Goal: Check status

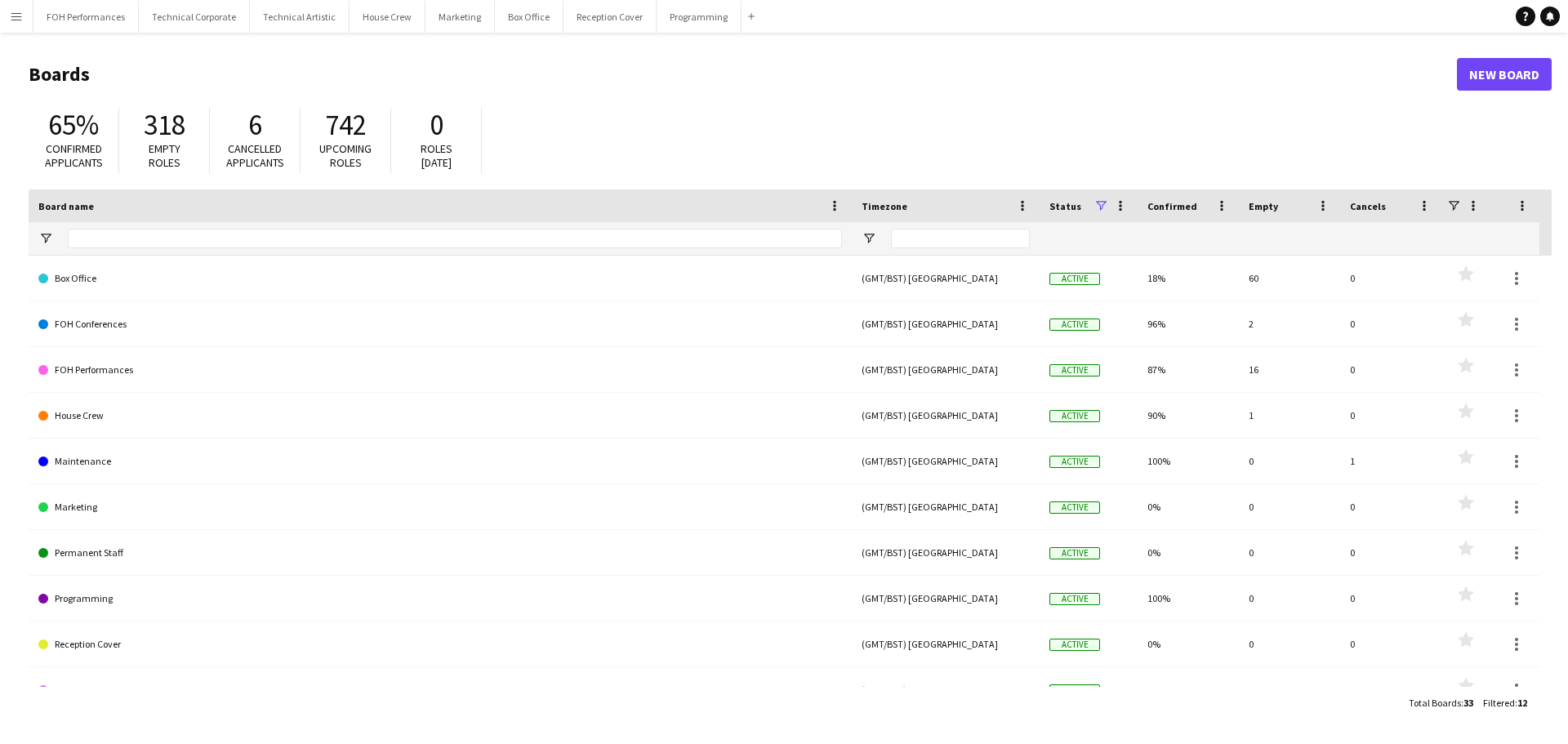
click at [21, 19] on app-icon "Menu" at bounding box center [16, 16] width 13 height 13
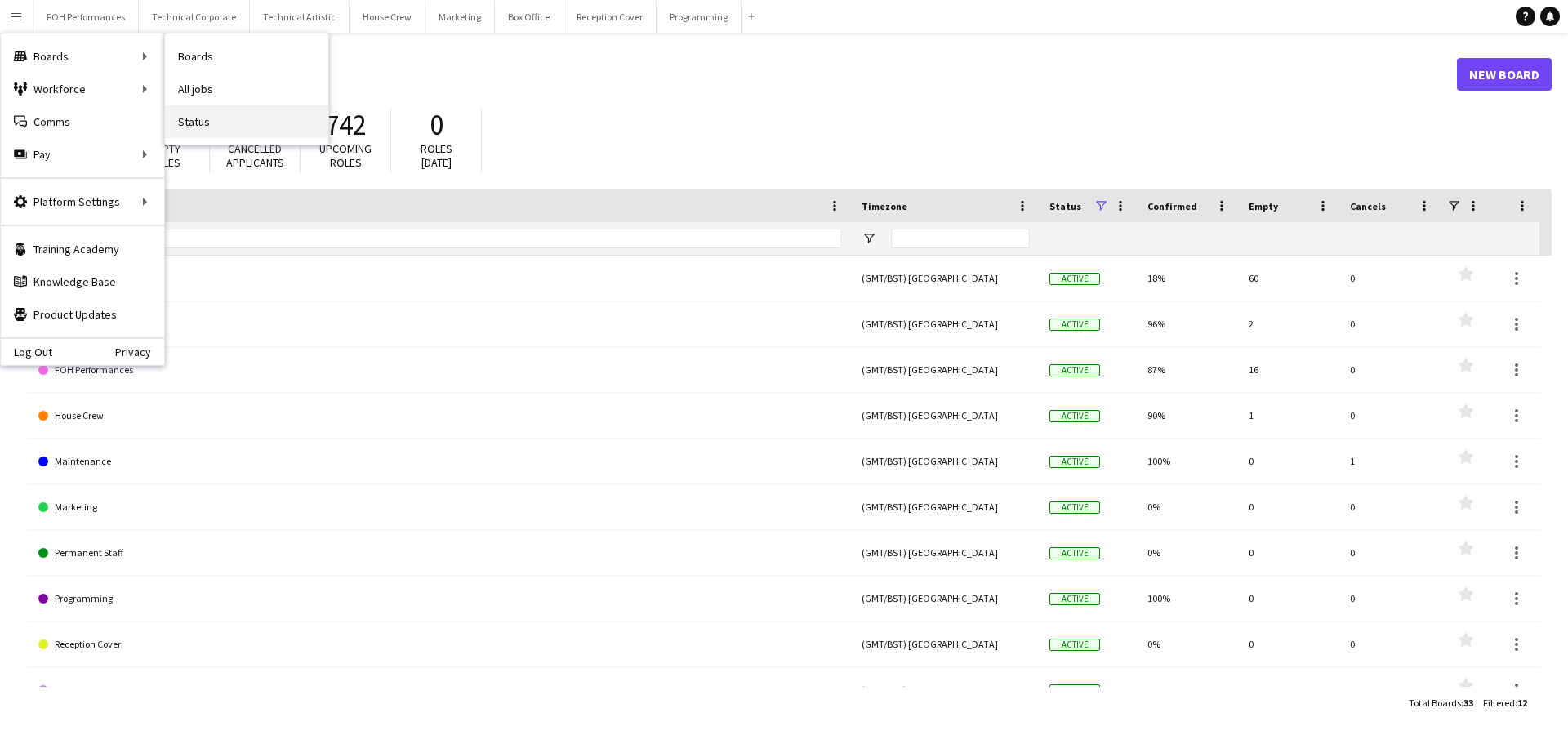
click at [206, 119] on link "Status" at bounding box center [246, 122] width 164 height 32
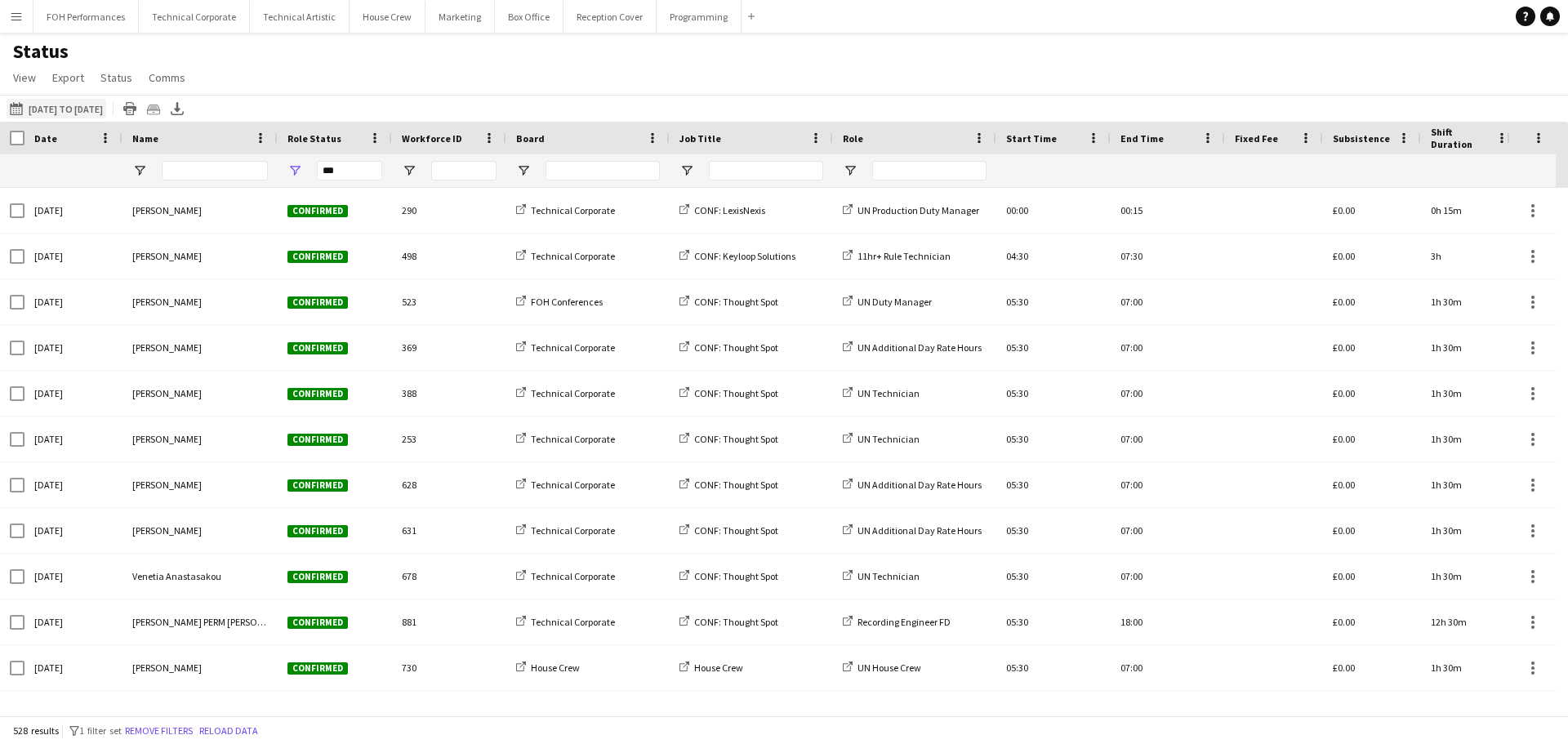
click at [92, 105] on button "This Week [DATE] to [DATE]" at bounding box center [56, 108] width 100 height 20
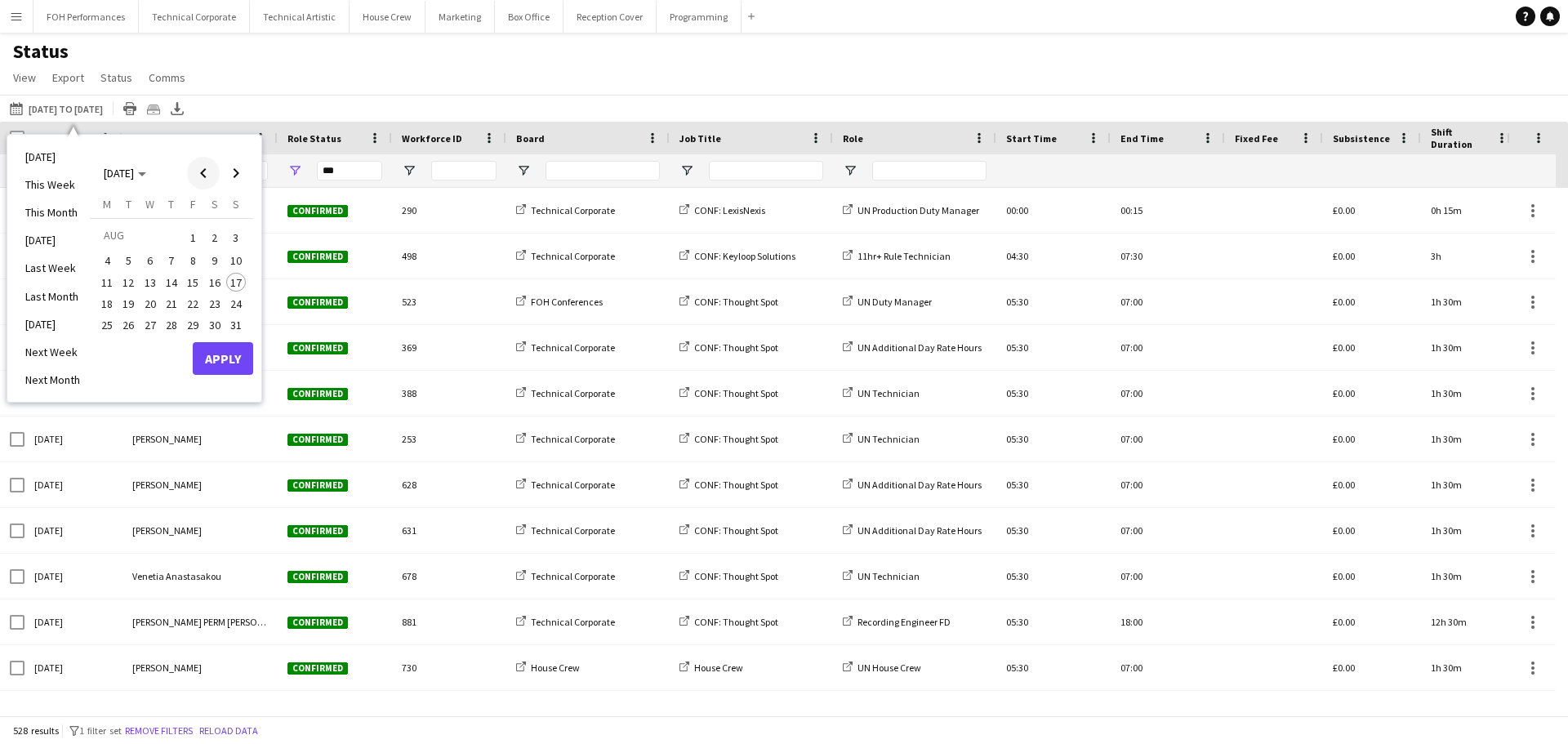
click at [204, 177] on span "Previous month" at bounding box center [203, 173] width 32 height 32
click at [175, 301] on span "17" at bounding box center [171, 300] width 20 height 20
click at [233, 174] on span "Next month" at bounding box center [236, 173] width 32 height 32
click at [211, 280] on span "16" at bounding box center [215, 283] width 20 height 20
click at [220, 353] on button "Apply" at bounding box center [223, 359] width 61 height 32
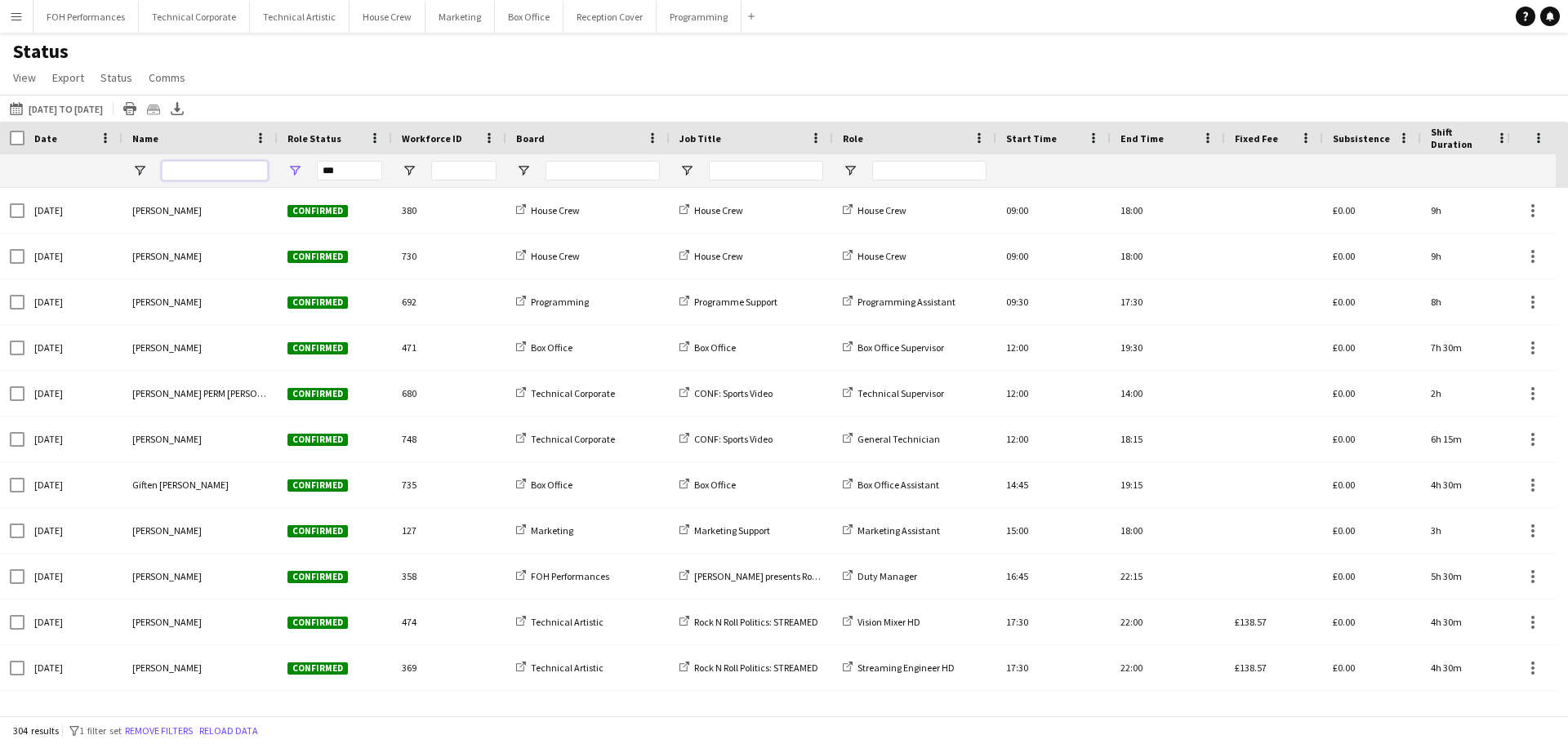
click at [182, 176] on input "Name Filter Input" at bounding box center [215, 170] width 106 height 20
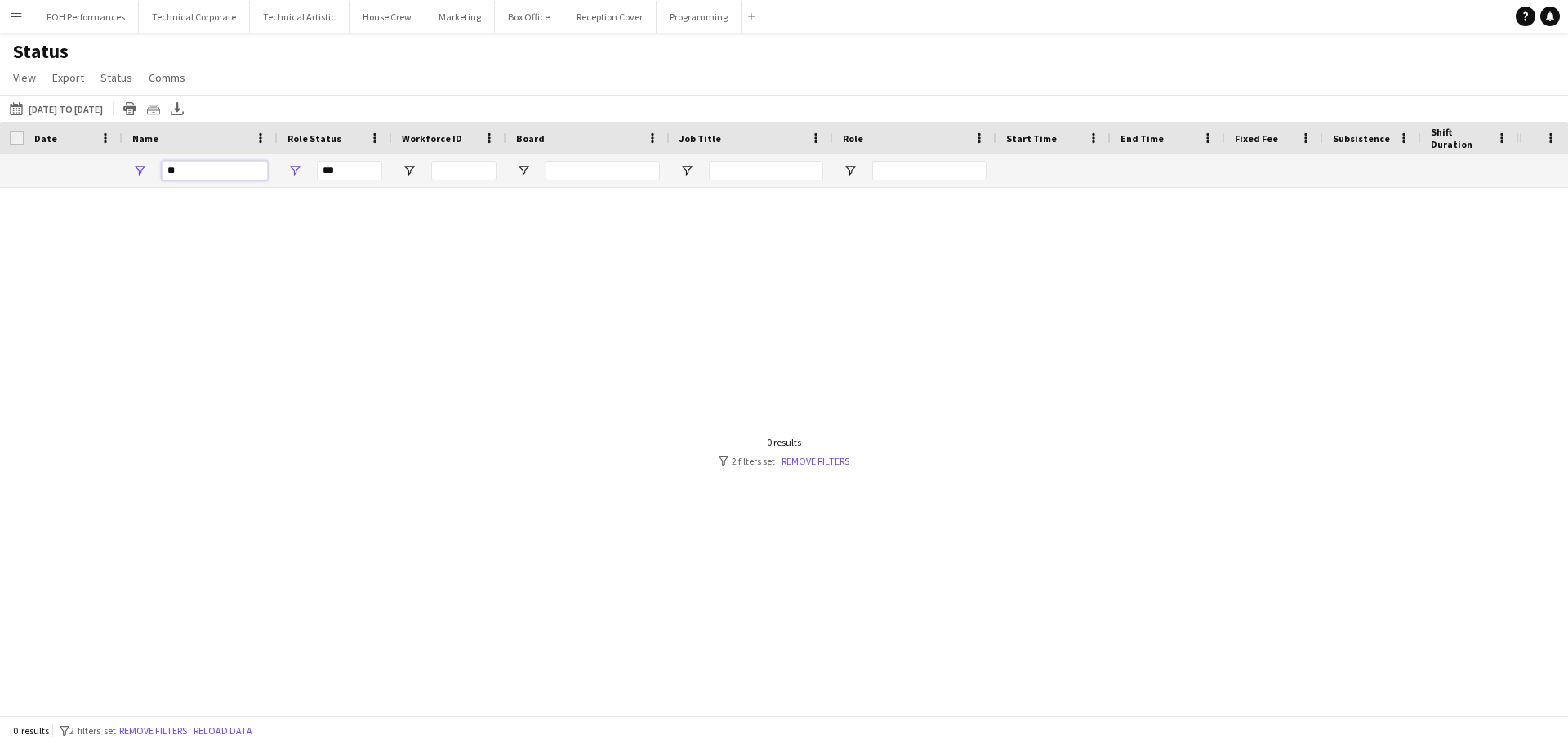
type input "*"
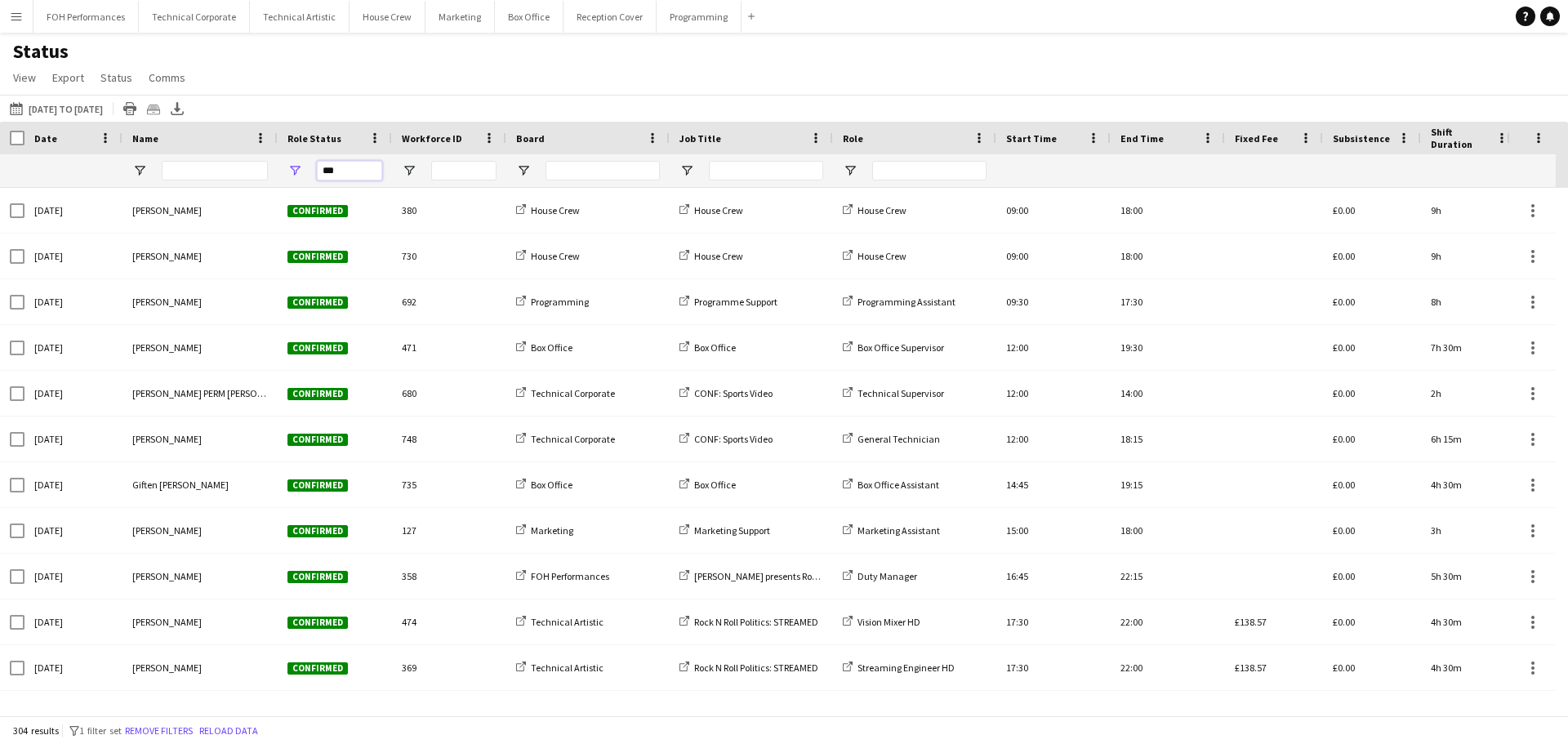
click at [341, 167] on input "***" at bounding box center [349, 170] width 66 height 20
type input "*"
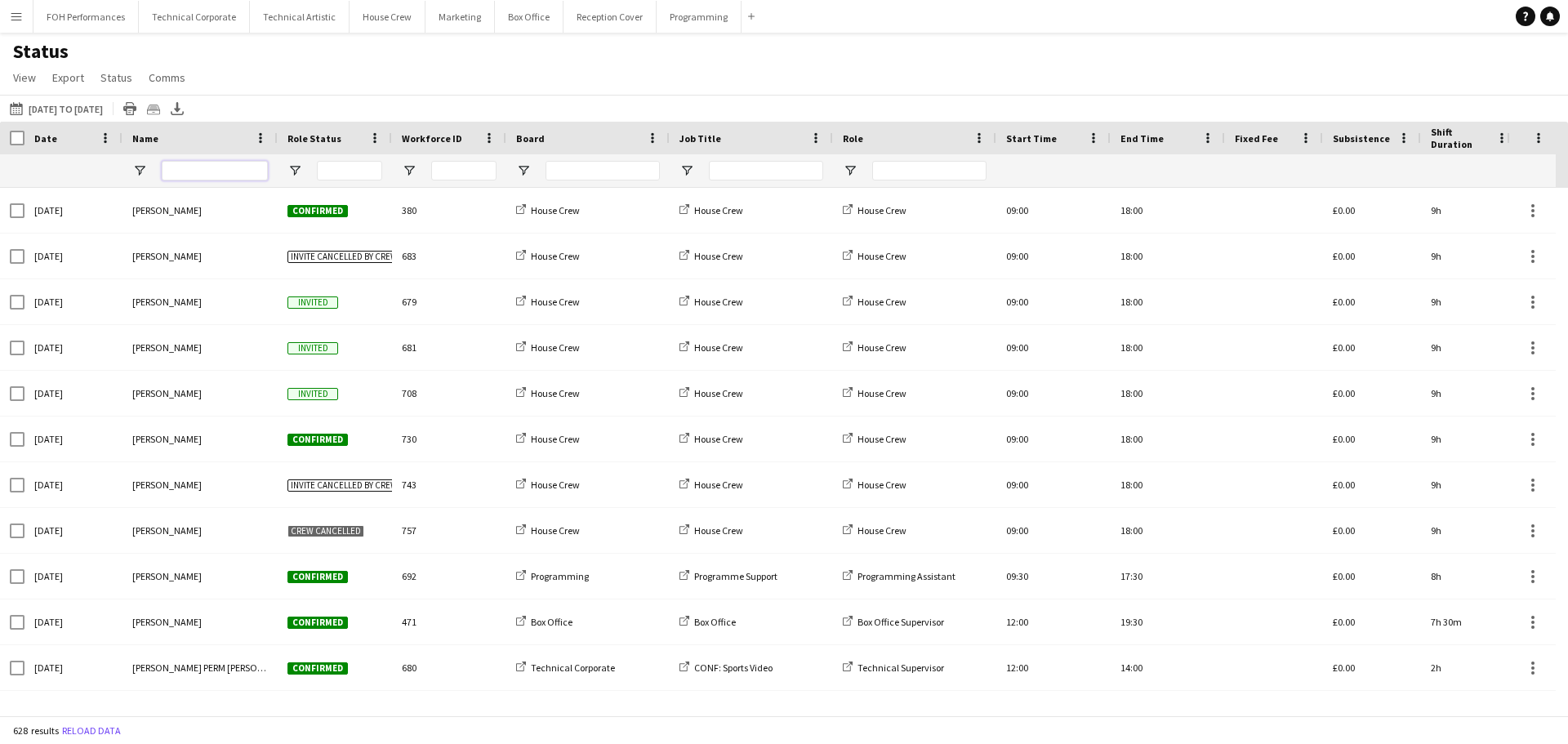
click at [191, 173] on input "Name Filter Input" at bounding box center [215, 170] width 106 height 20
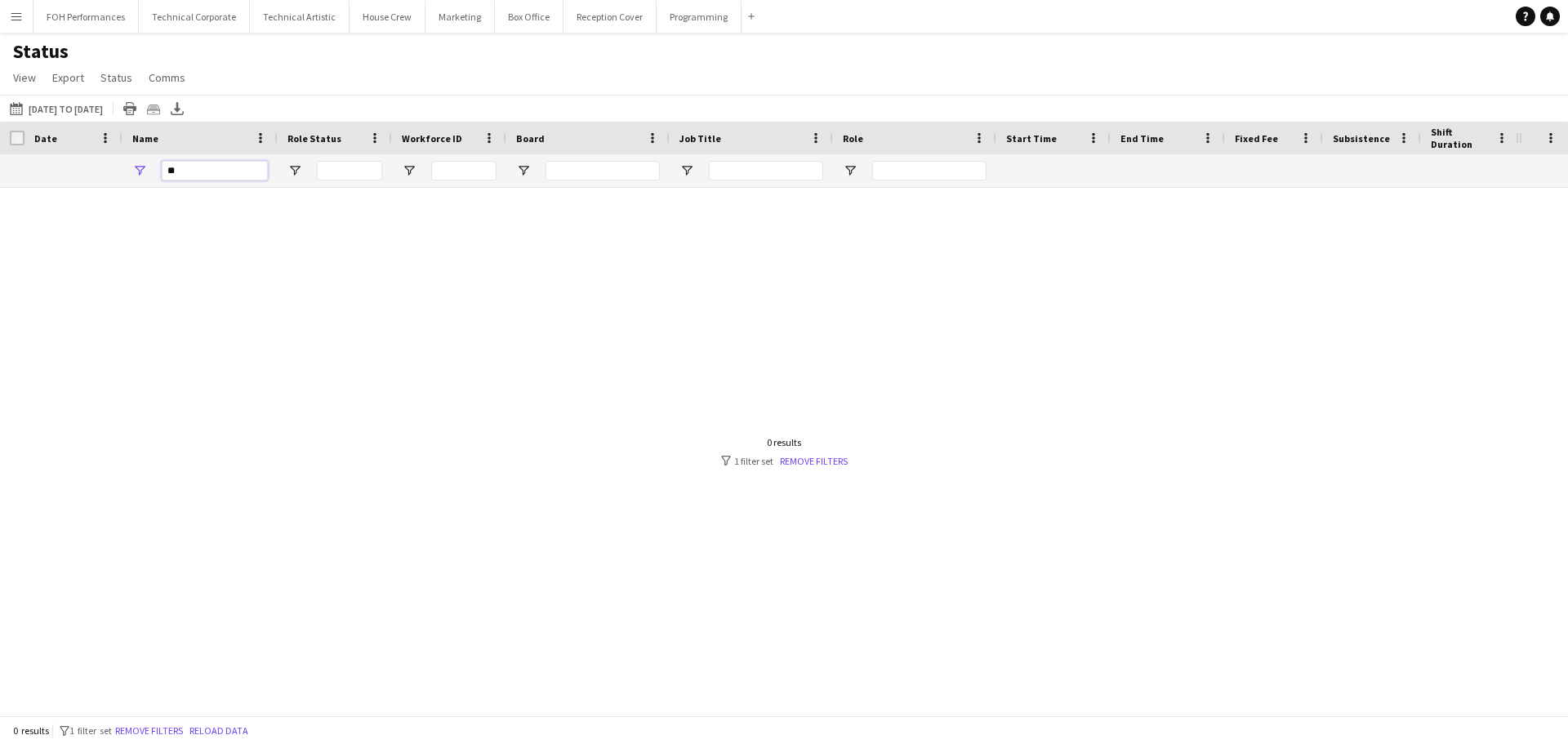
type input "*"
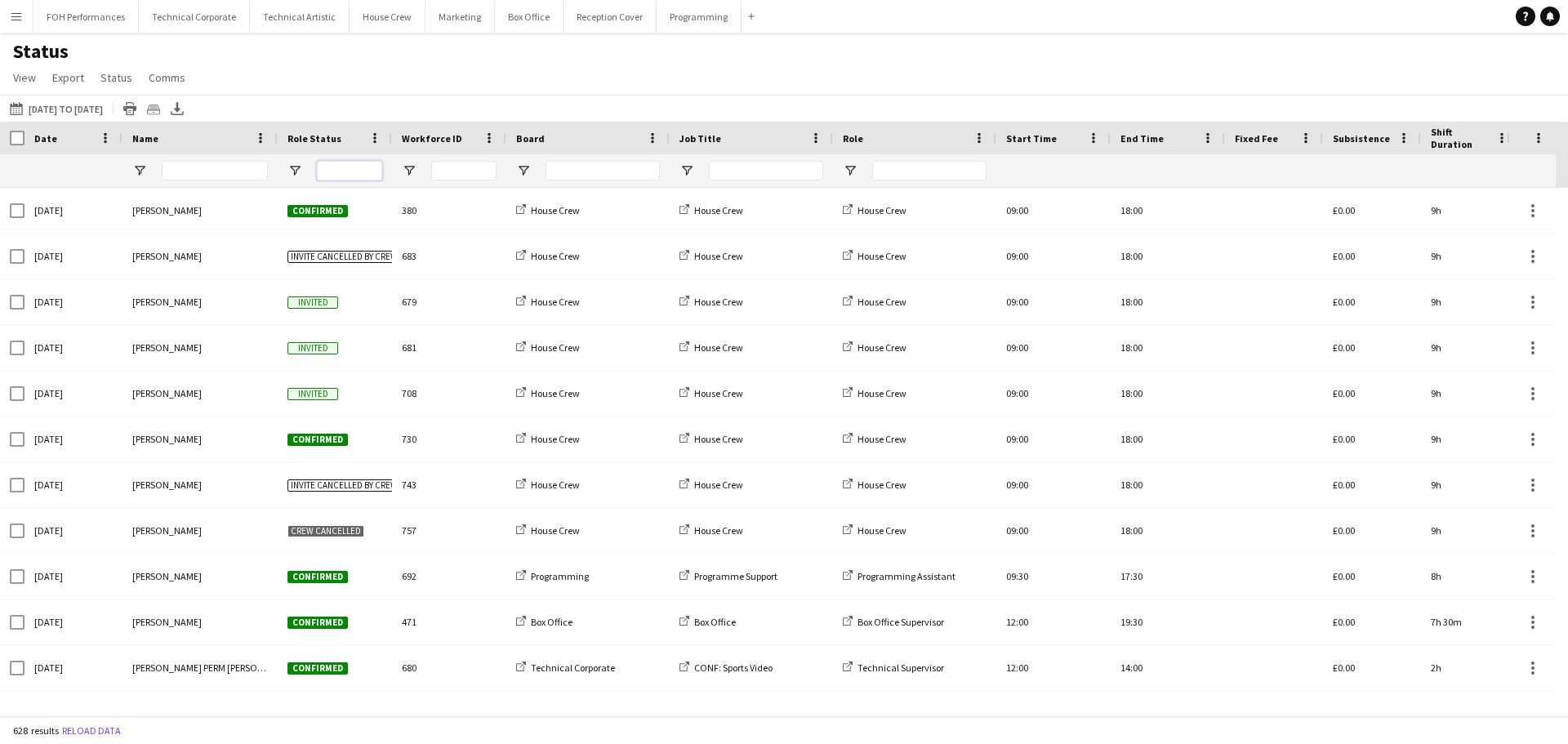
click at [341, 176] on input "Role Status Filter Input" at bounding box center [349, 170] width 66 height 20
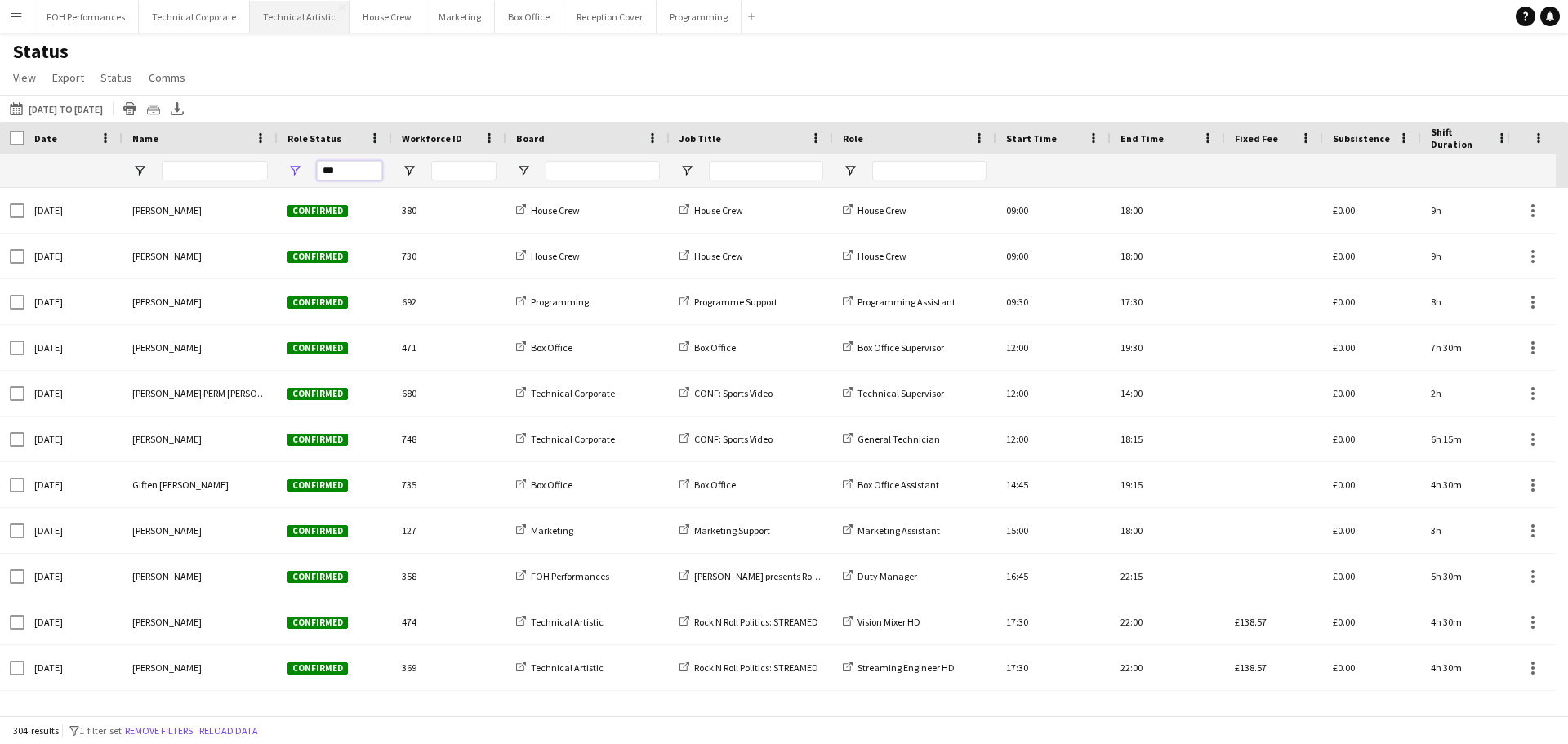
type input "***"
